Goal: Information Seeking & Learning: Learn about a topic

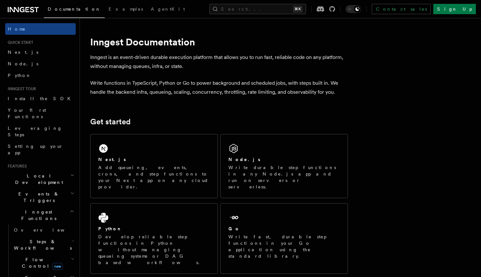
click at [217, 118] on h2 "Get started" at bounding box center [219, 121] width 258 height 9
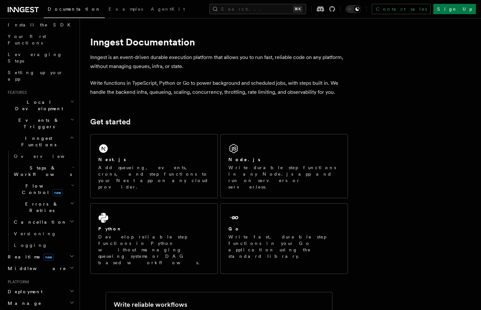
scroll to position [74, 0]
click at [108, 10] on span "Examples" at bounding box center [125, 8] width 34 height 5
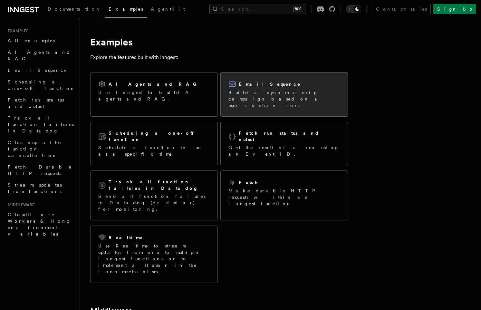
click at [279, 83] on div "Email Sequence" at bounding box center [283, 84] width 111 height 8
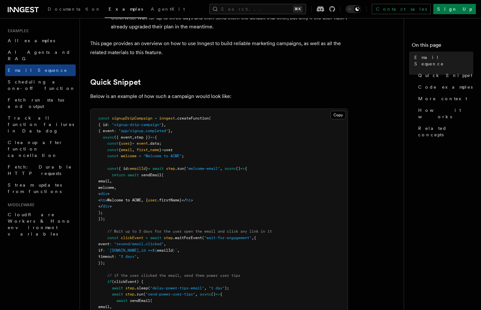
scroll to position [201, 0]
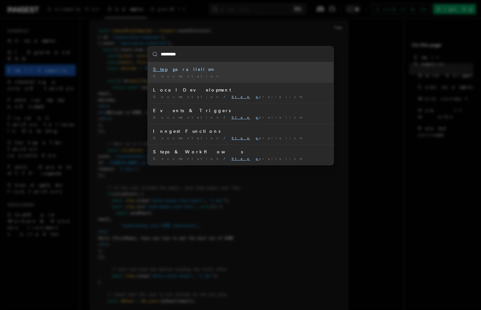
type input "**********"
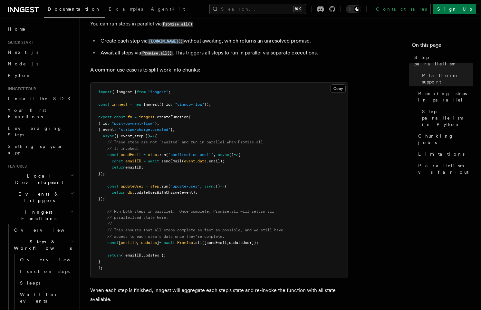
scroll to position [167, 0]
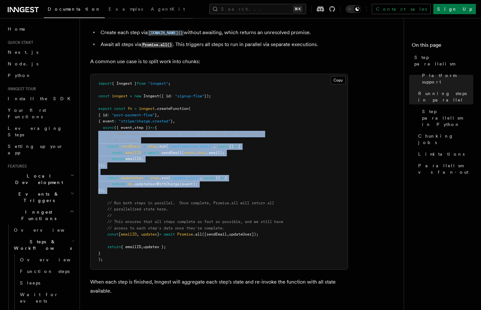
drag, startPoint x: 102, startPoint y: 150, endPoint x: 107, endPoint y: 152, distance: 4.6
click at [94, 128] on pre "import { Inngest } from "inngest" ; const inngest = new Inngest ({ id : "signup…" at bounding box center [218, 171] width 257 height 195
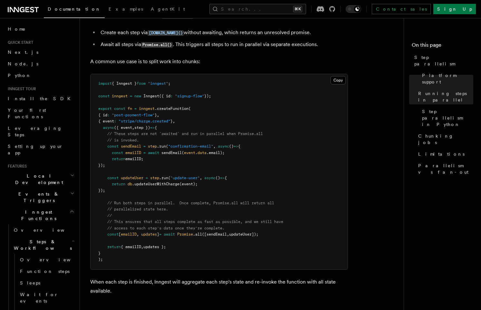
click at [121, 179] on pre "import { Inngest } from "inngest" ; const inngest = new Inngest ({ id : "signup…" at bounding box center [218, 171] width 257 height 195
drag, startPoint x: 214, startPoint y: 226, endPoint x: 298, endPoint y: 225, distance: 83.7
click at [297, 225] on pre "import { Inngest } from "inngest" ; const inngest = new Inngest ({ id : "signup…" at bounding box center [218, 171] width 257 height 195
click at [296, 225] on pre "import { Inngest } from "inngest" ; const inngest = new Inngest ({ id : "signup…" at bounding box center [218, 171] width 257 height 195
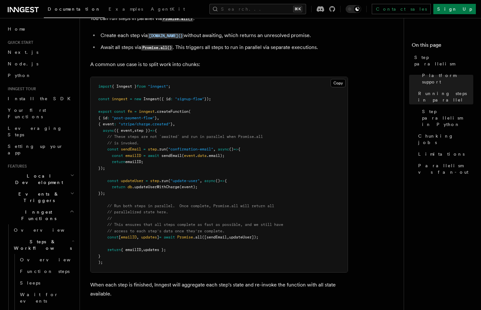
scroll to position [163, 0]
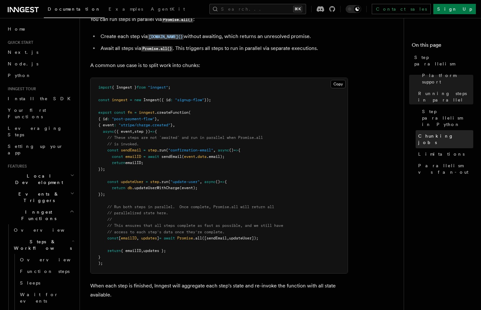
click at [436, 133] on span "Chunking jobs" at bounding box center [445, 139] width 55 height 13
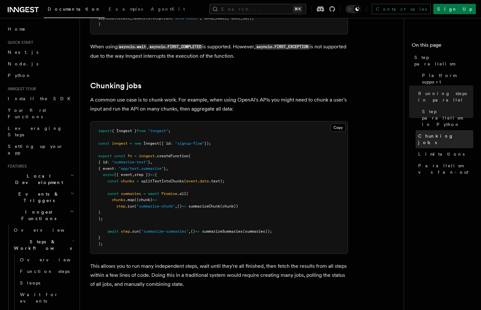
scroll to position [893, 0]
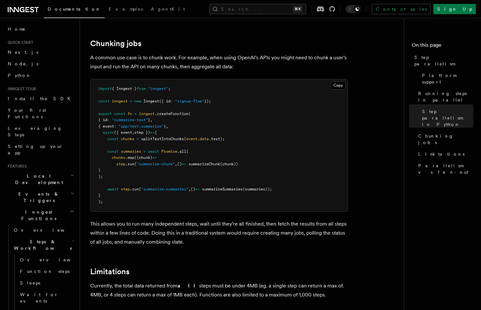
click at [29, 12] on icon at bounding box center [23, 10] width 31 height 8
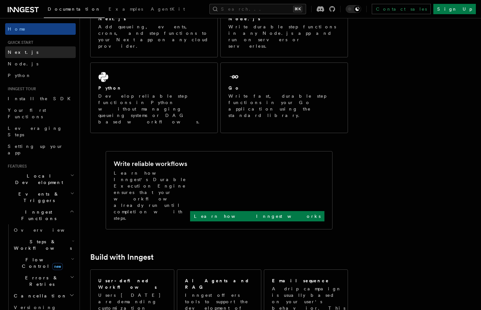
click at [21, 52] on span "Next.js" at bounding box center [23, 52] width 31 height 5
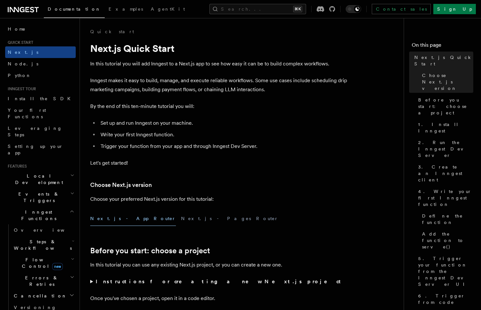
click at [31, 170] on h2 "Local Development" at bounding box center [40, 179] width 70 height 18
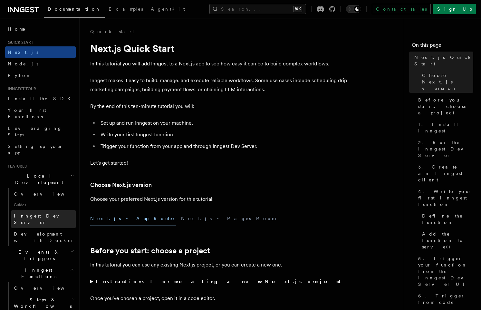
click at [42, 213] on span "Inngest Dev Server" at bounding box center [41, 219] width 55 height 12
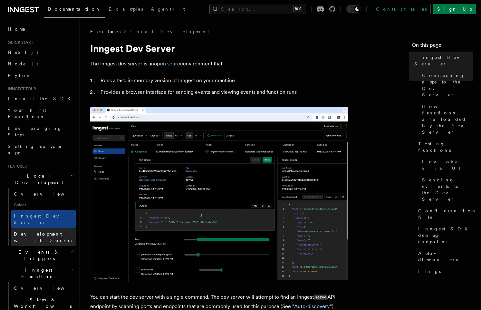
click at [55, 231] on span "Development with Docker" at bounding box center [44, 237] width 61 height 12
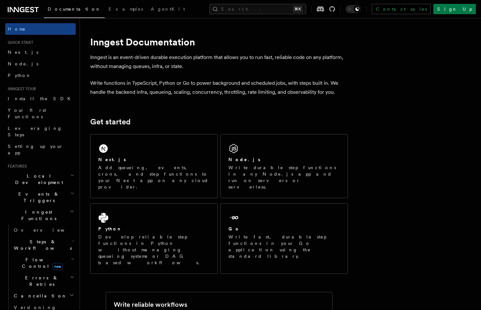
scroll to position [141, 0]
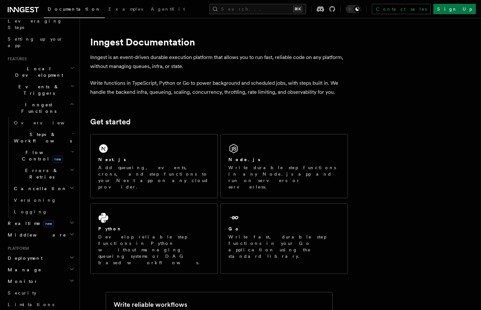
scroll to position [205, 0]
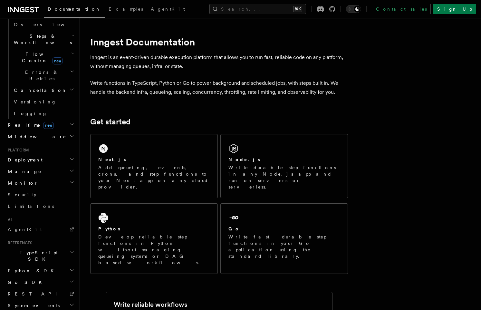
click at [48, 247] on h2 "TypeScript SDK" at bounding box center [40, 256] width 70 height 18
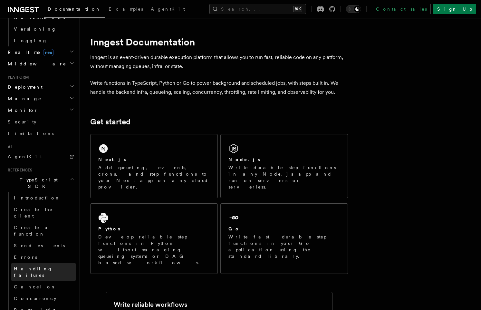
scroll to position [340, 0]
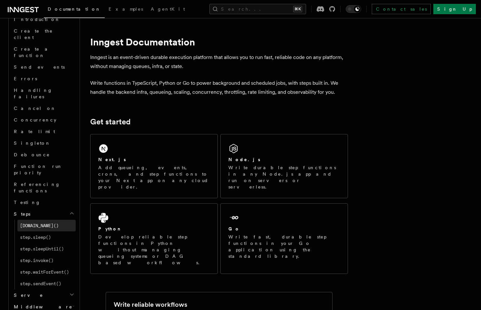
click at [40, 223] on span "[DOMAIN_NAME]()" at bounding box center [39, 225] width 39 height 5
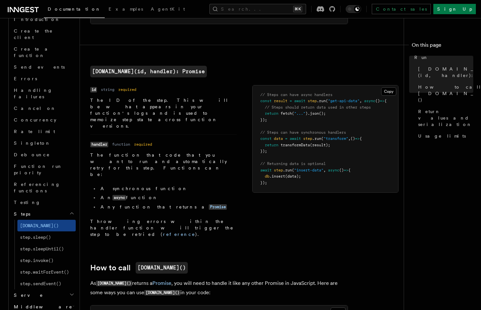
scroll to position [125, 0]
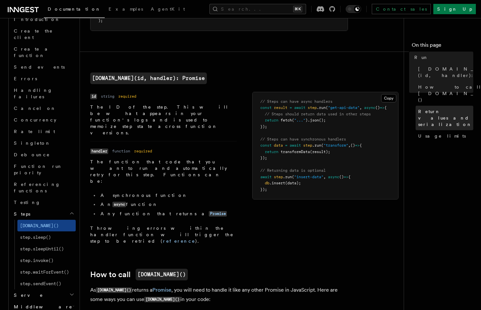
click at [428, 108] on span "Return values and serialization" at bounding box center [445, 117] width 55 height 19
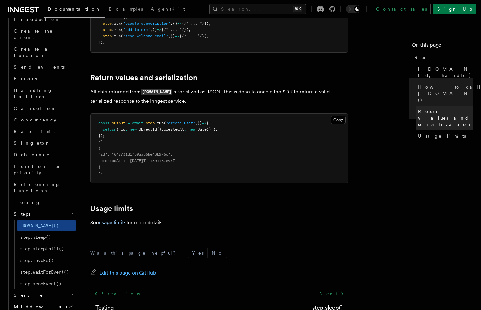
scroll to position [502, 0]
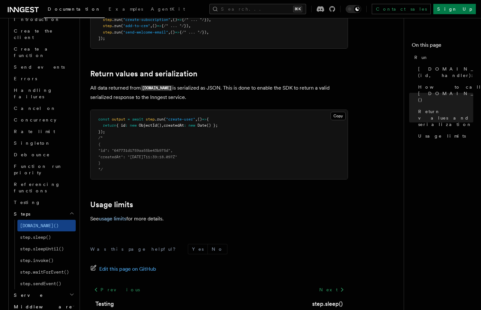
click at [109, 214] on p "See usage limits for more details." at bounding box center [219, 218] width 258 height 9
click at [117, 215] on link "usage limits" at bounding box center [112, 218] width 27 height 6
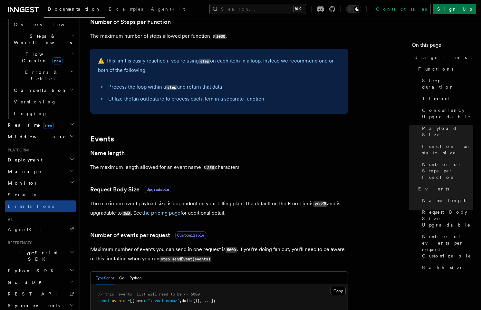
scroll to position [444, 0]
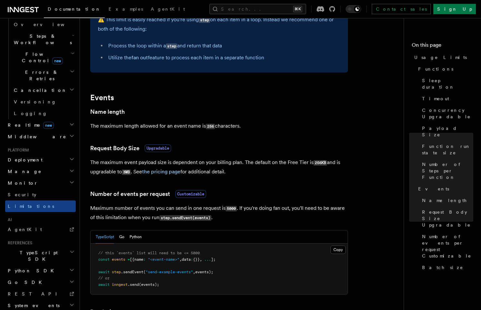
drag, startPoint x: 187, startPoint y: 125, endPoint x: 260, endPoint y: 128, distance: 73.8
click at [260, 128] on p "The maximum length allowed for an event name is 256 characters." at bounding box center [219, 125] width 258 height 9
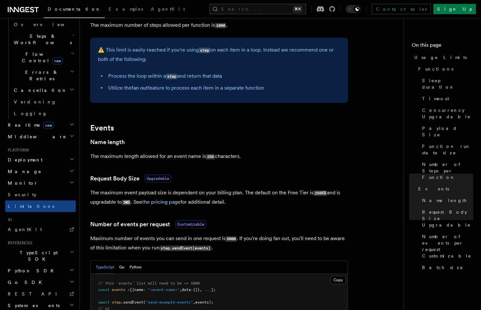
scroll to position [388, 0]
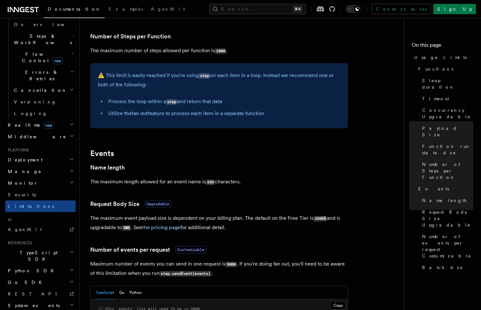
drag, startPoint x: 227, startPoint y: 181, endPoint x: 249, endPoint y: 182, distance: 21.3
click at [249, 182] on p "The maximum length allowed for an event name is 256 characters." at bounding box center [219, 181] width 258 height 9
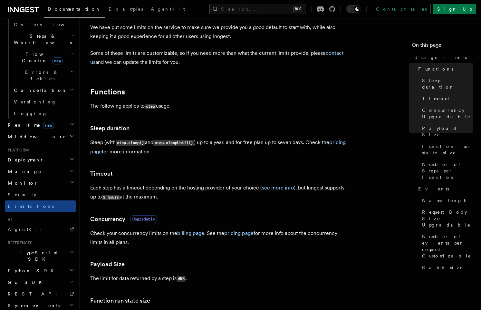
scroll to position [0, 0]
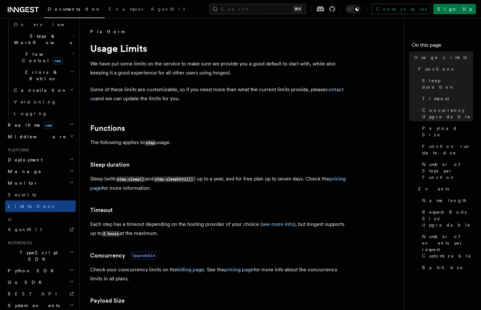
click at [306, 146] on p "The following applies to step usage." at bounding box center [219, 142] width 258 height 9
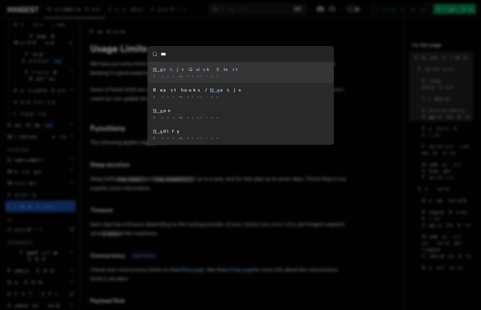
type input "****"
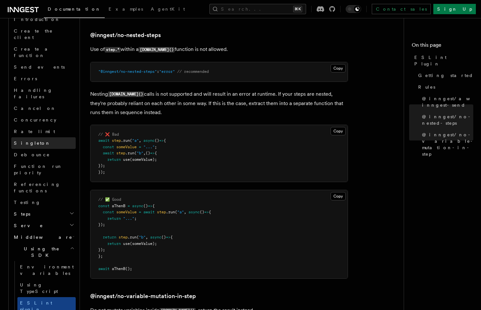
scroll to position [429, 0]
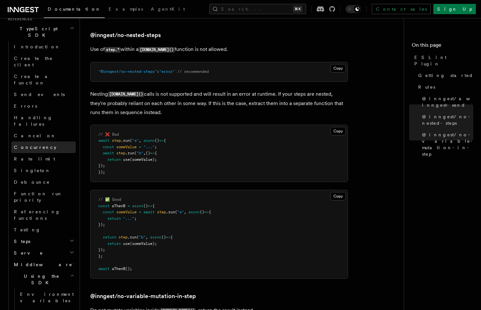
click at [41, 141] on link "Concurrency" at bounding box center [43, 147] width 64 height 12
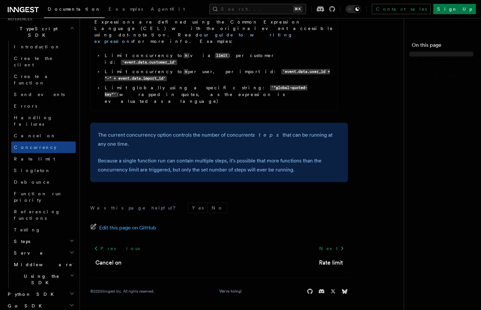
scroll to position [414, 0]
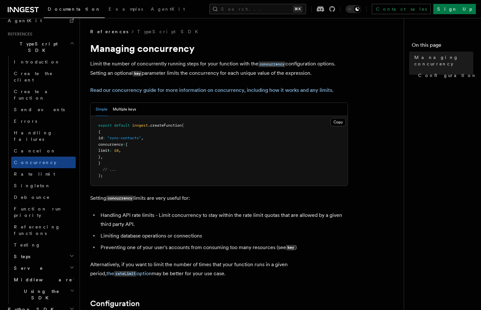
click at [410, 98] on nav "On this page Managing concurrency Configuration" at bounding box center [441, 164] width 77 height 292
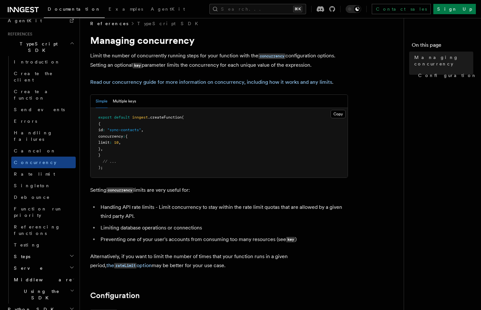
scroll to position [0, 0]
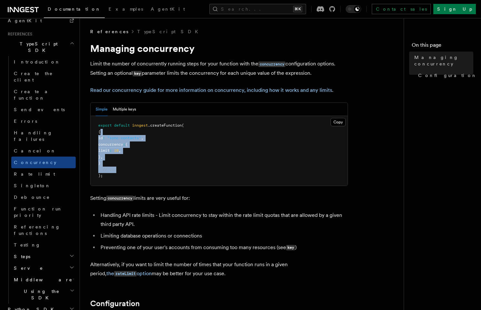
drag, startPoint x: 100, startPoint y: 135, endPoint x: 123, endPoint y: 167, distance: 39.5
click at [123, 167] on pre "export default inngest .createFunction ( { id : "sync-contacts" , concurrency :…" at bounding box center [218, 151] width 257 height 70
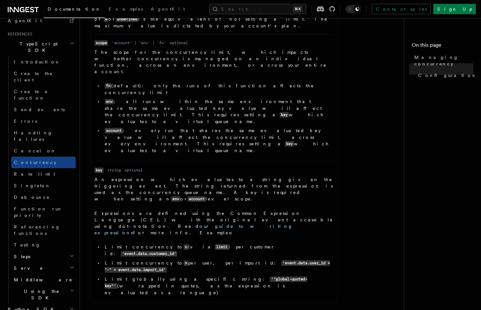
scroll to position [357, 0]
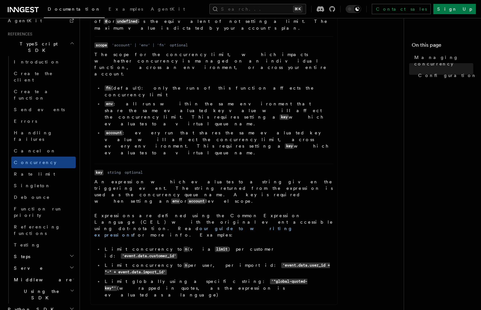
drag, startPoint x: 102, startPoint y: 167, endPoint x: 190, endPoint y: 201, distance: 94.0
click at [190, 203] on div "Name concurrency Type number | object | [object, object] Required optional Desc…" at bounding box center [219, 133] width 258 height 350
click at [190, 198] on div "Properties Name limit Type number Required required Description The maximum num…" at bounding box center [213, 145] width 247 height 317
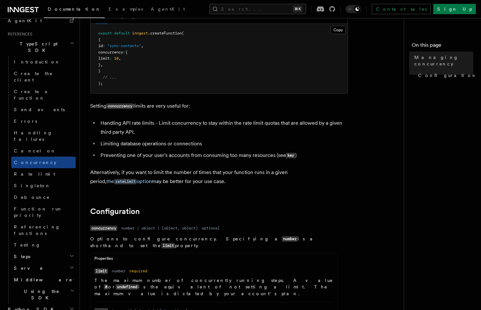
scroll to position [62, 0]
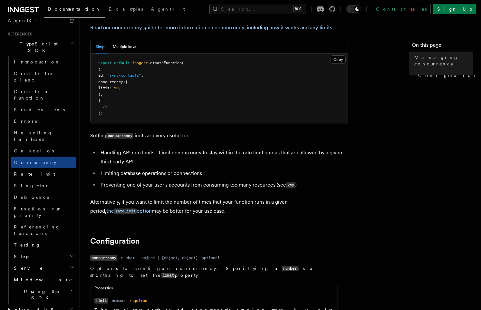
drag, startPoint x: 105, startPoint y: 135, endPoint x: 227, endPoint y: 214, distance: 145.8
click at [227, 214] on p "Alternatively, if you want to limit the number of times that your function runs…" at bounding box center [219, 206] width 258 height 18
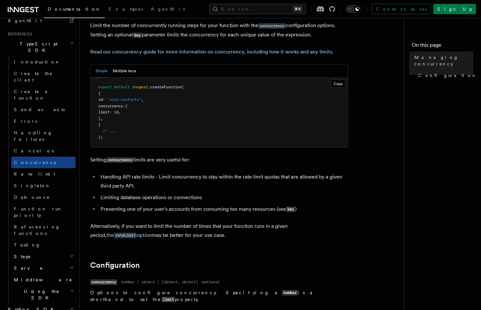
scroll to position [0, 0]
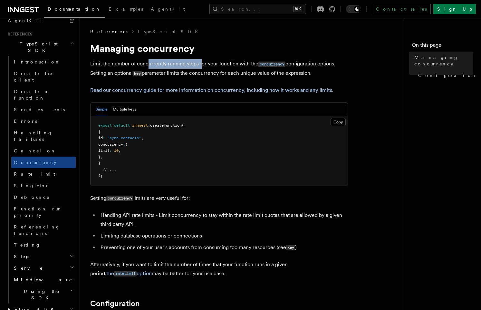
drag, startPoint x: 181, startPoint y: 64, endPoint x: 200, endPoint y: 67, distance: 19.5
click at [200, 67] on p "Limit the number of concurrently running steps for your function with the concu…" at bounding box center [219, 68] width 258 height 19
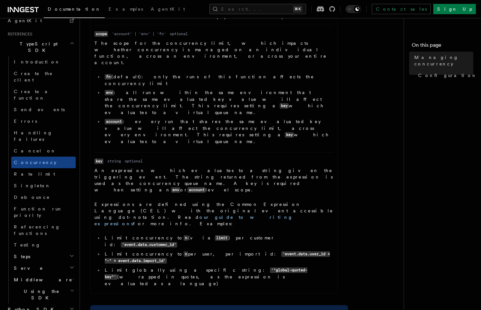
scroll to position [447, 0]
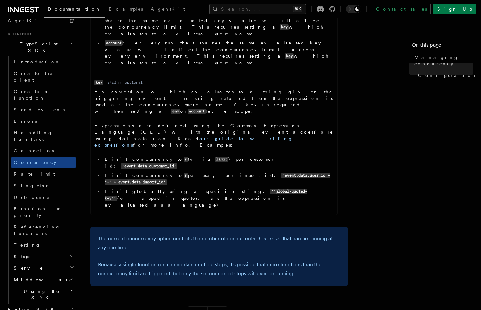
drag, startPoint x: 102, startPoint y: 71, endPoint x: 174, endPoint y: 105, distance: 79.5
click at [174, 105] on dd "An expression which evaluates to a string given the triggering event. The strin…" at bounding box center [213, 150] width 239 height 122
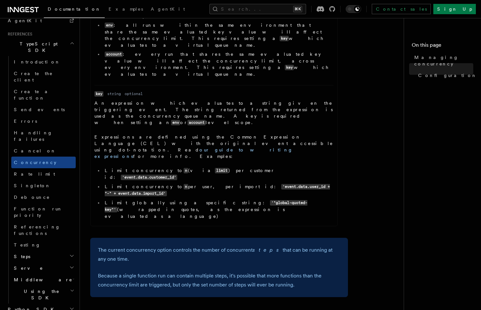
scroll to position [435, 0]
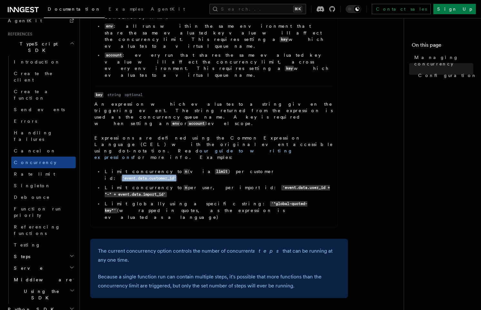
drag, startPoint x: 211, startPoint y: 89, endPoint x: 282, endPoint y: 88, distance: 71.8
click at [282, 168] on li "Limit concurrency to n (via limit ) per customer id: 'event.data.customer_id'" at bounding box center [218, 175] width 230 height 14
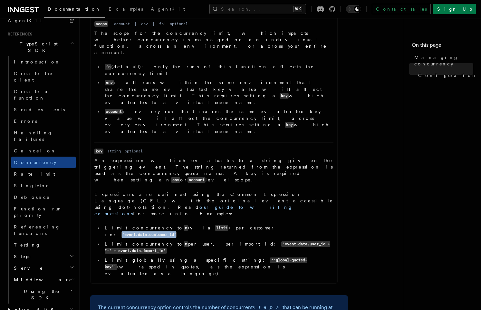
scroll to position [377, 0]
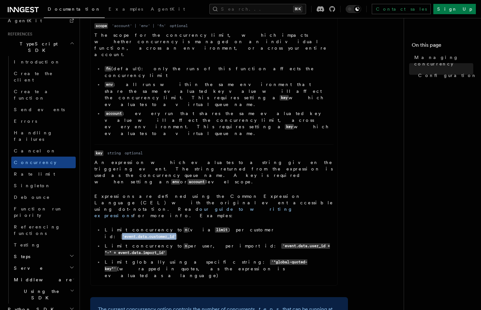
drag, startPoint x: 203, startPoint y: 177, endPoint x: 104, endPoint y: 145, distance: 104.2
click at [92, 142] on div "Properties Name limit Type number Required required Description The maximum num…" at bounding box center [213, 126] width 247 height 317
click at [242, 176] on dd "An expression which evaluates to a string given the triggering event. The strin…" at bounding box center [213, 220] width 239 height 122
drag, startPoint x: 170, startPoint y: 165, endPoint x: 118, endPoint y: 141, distance: 57.6
click at [118, 159] on dd "An expression which evaluates to a string given the triggering event. The strin…" at bounding box center [213, 220] width 239 height 122
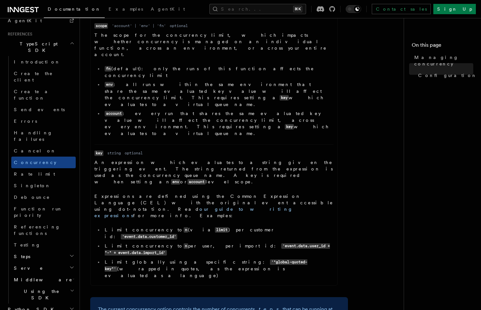
click at [204, 188] on article "References TypeScript SDK Managing concurrency Limit the number of concurrently…" at bounding box center [244, 68] width 308 height 832
drag, startPoint x: 209, startPoint y: 145, endPoint x: 251, endPoint y: 178, distance: 53.4
click at [251, 178] on div "Properties Name limit Type number Required required Description The maximum num…" at bounding box center [213, 126] width 247 height 317
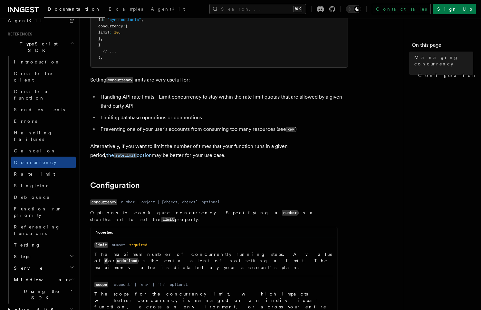
scroll to position [0, 0]
